Goal: Transaction & Acquisition: Register for event/course

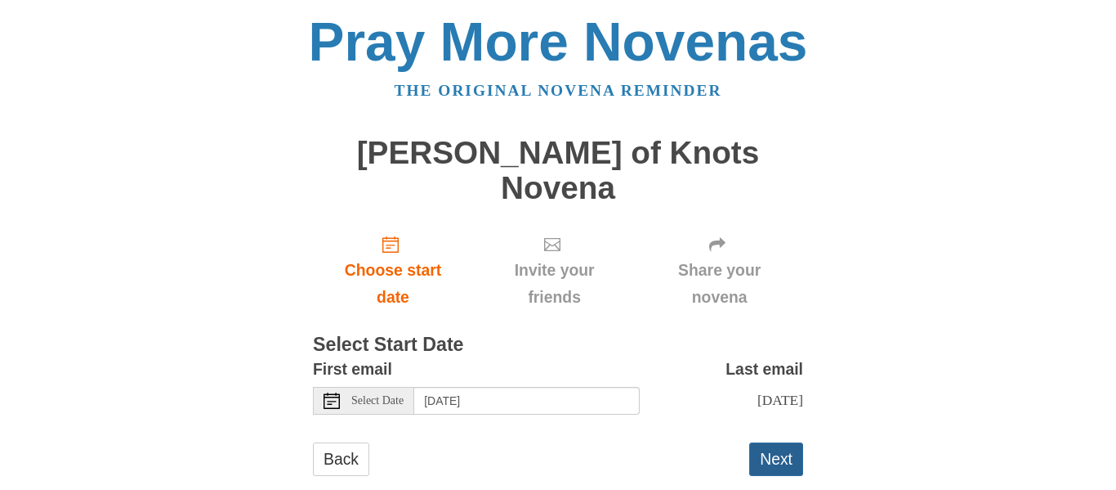
click at [774, 442] on button "Next" at bounding box center [776, 459] width 54 height 34
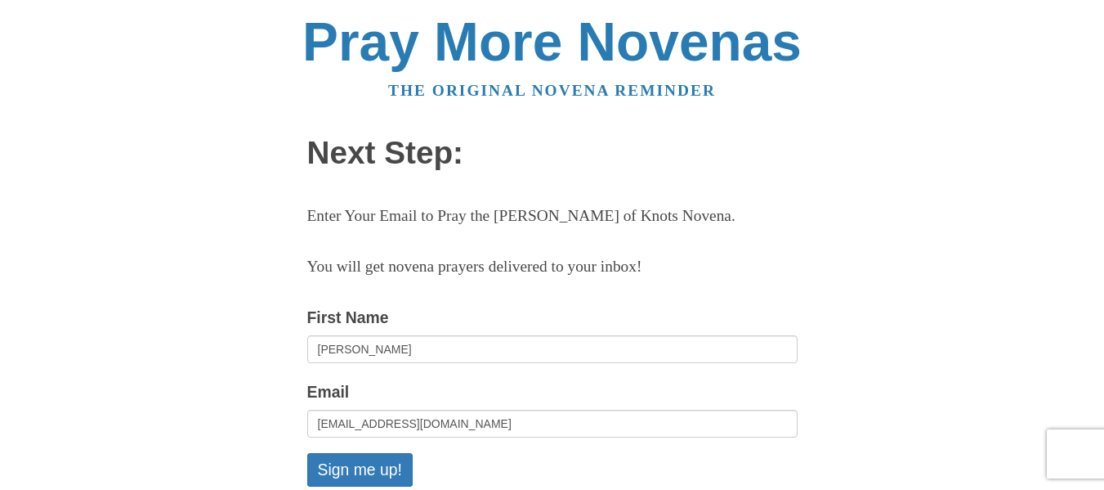
scroll to position [164, 0]
